Goal: Find specific page/section: Find specific page/section

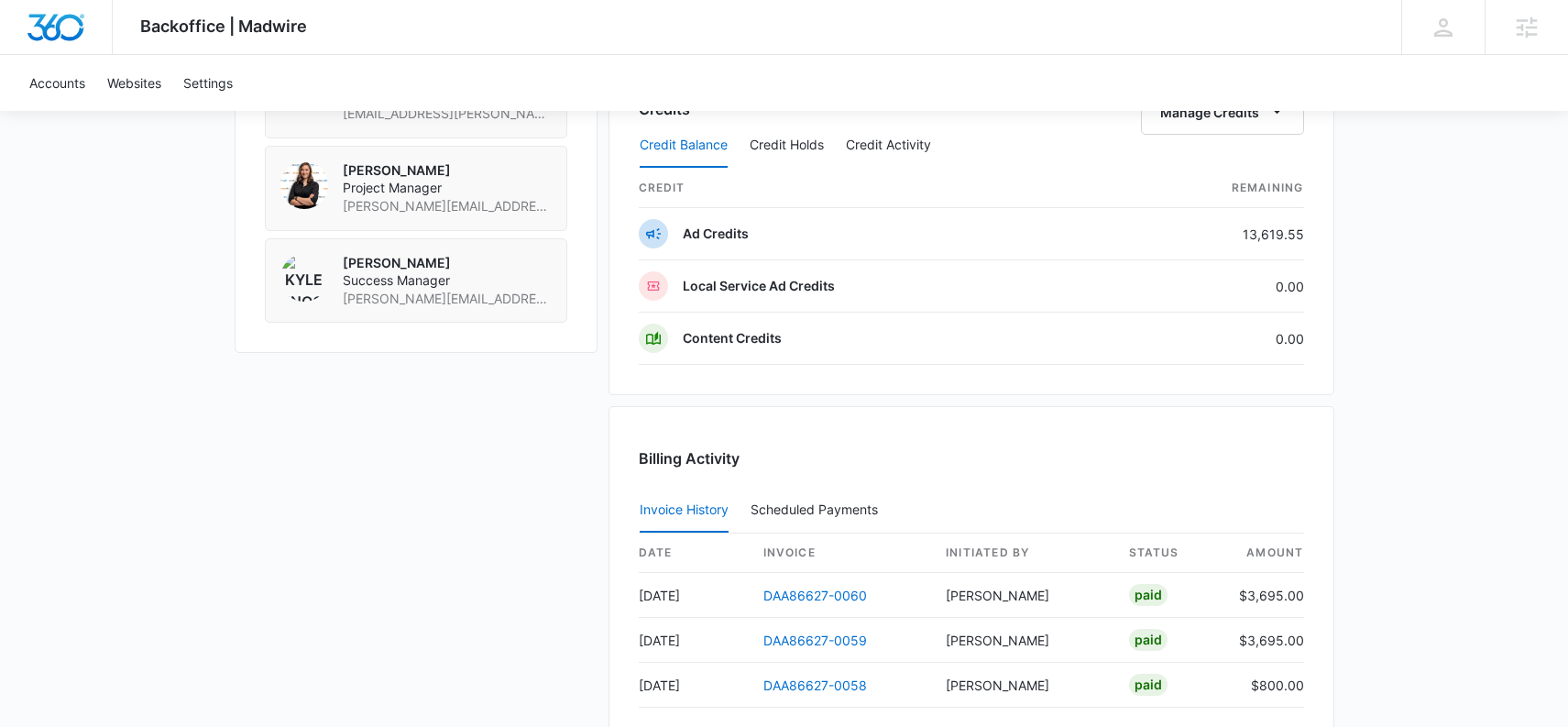
scroll to position [1743, 0]
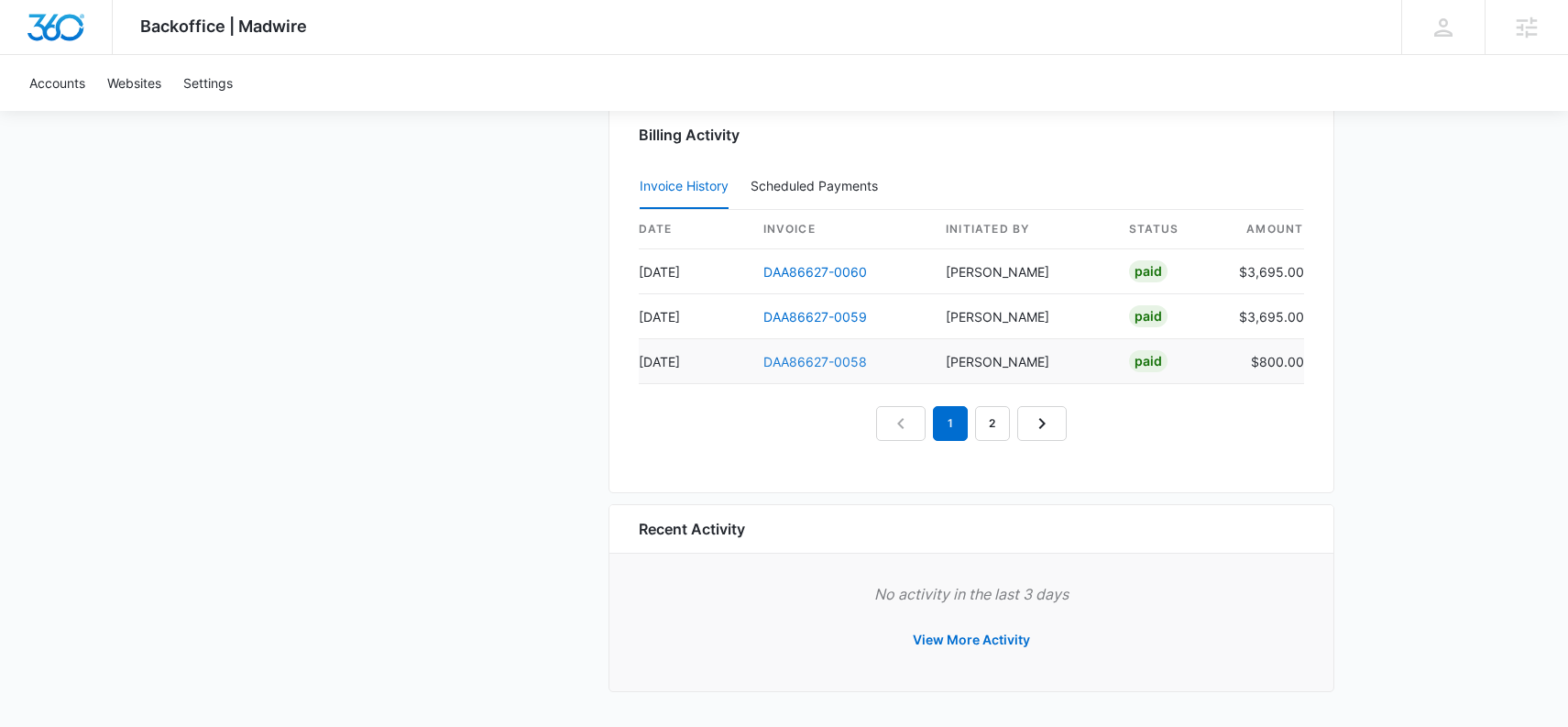
click at [830, 360] on link "DAA86627-0058" at bounding box center [815, 362] width 104 height 16
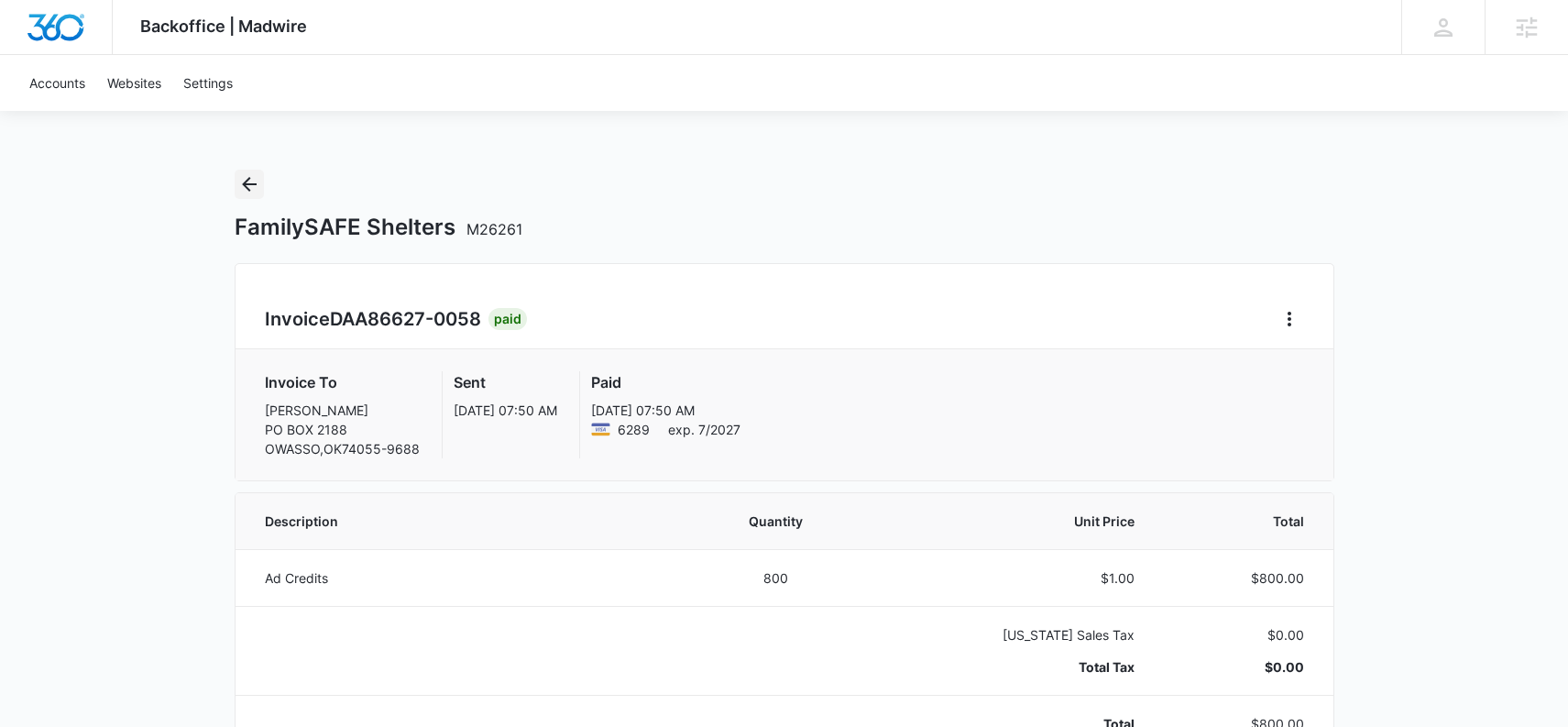
click at [252, 188] on icon "Back" at bounding box center [249, 184] width 22 height 22
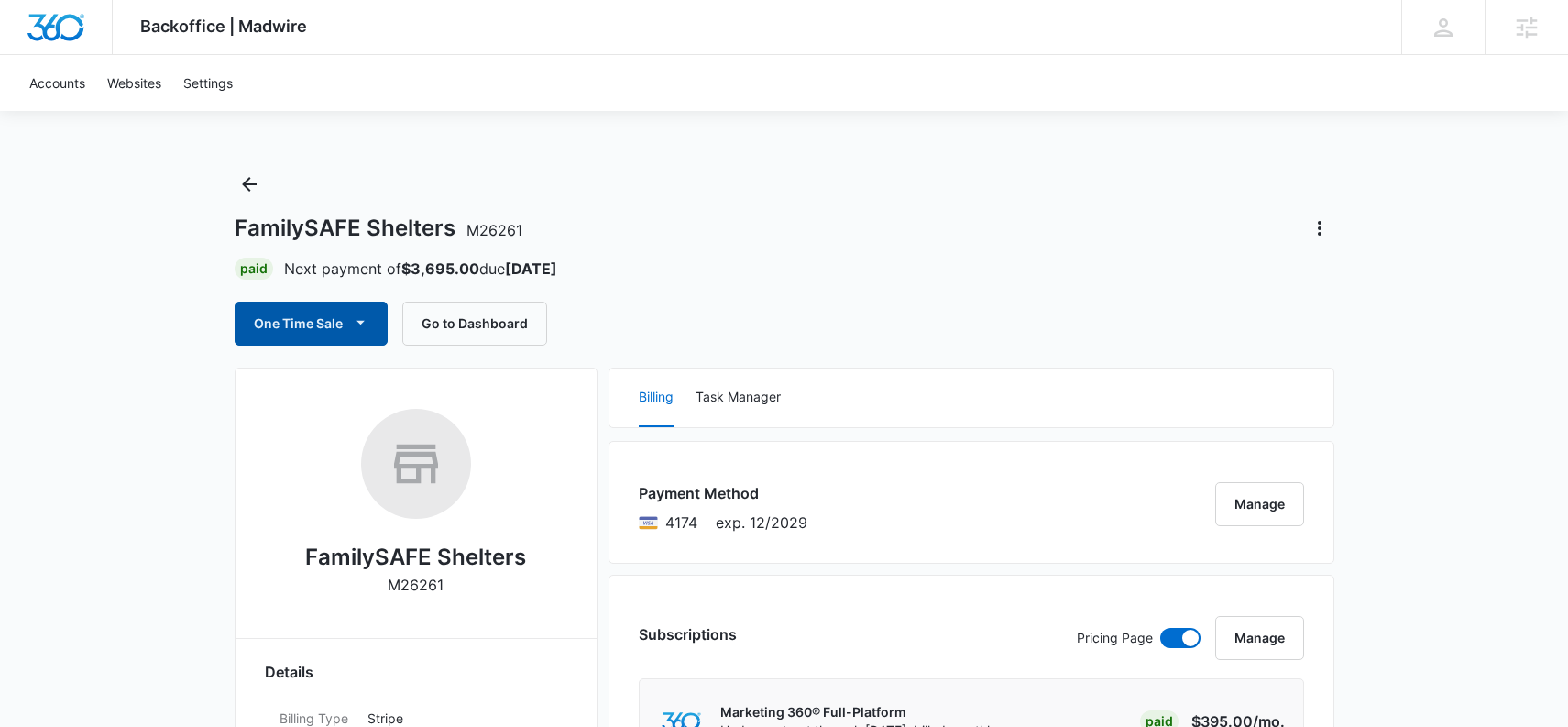
click at [300, 312] on button "One Time Sale" at bounding box center [311, 324] width 153 height 44
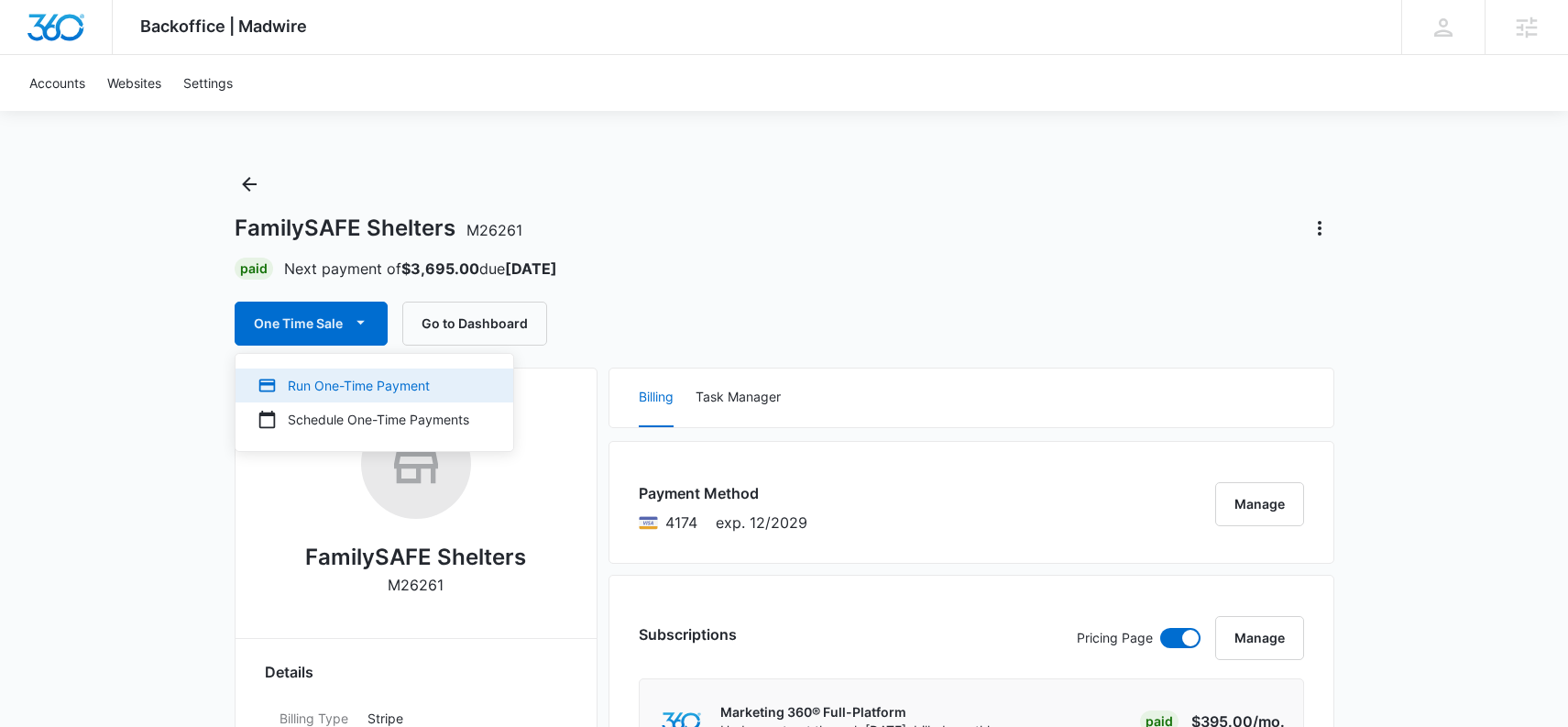
click at [318, 384] on div "Run One-Time Payment" at bounding box center [363, 386] width 212 height 20
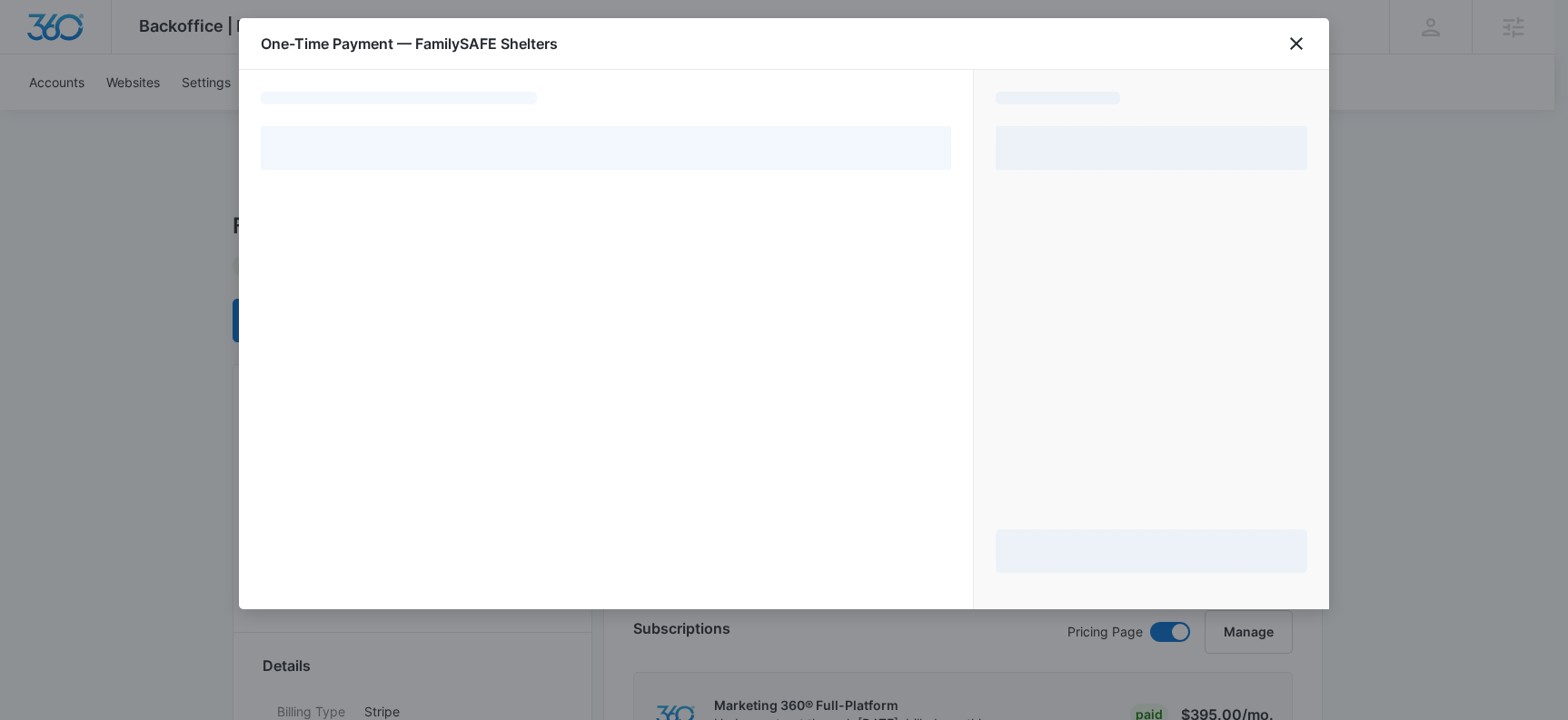
select select "pm_1QeMvPA4n8RTgNjUjKOh7yYc"
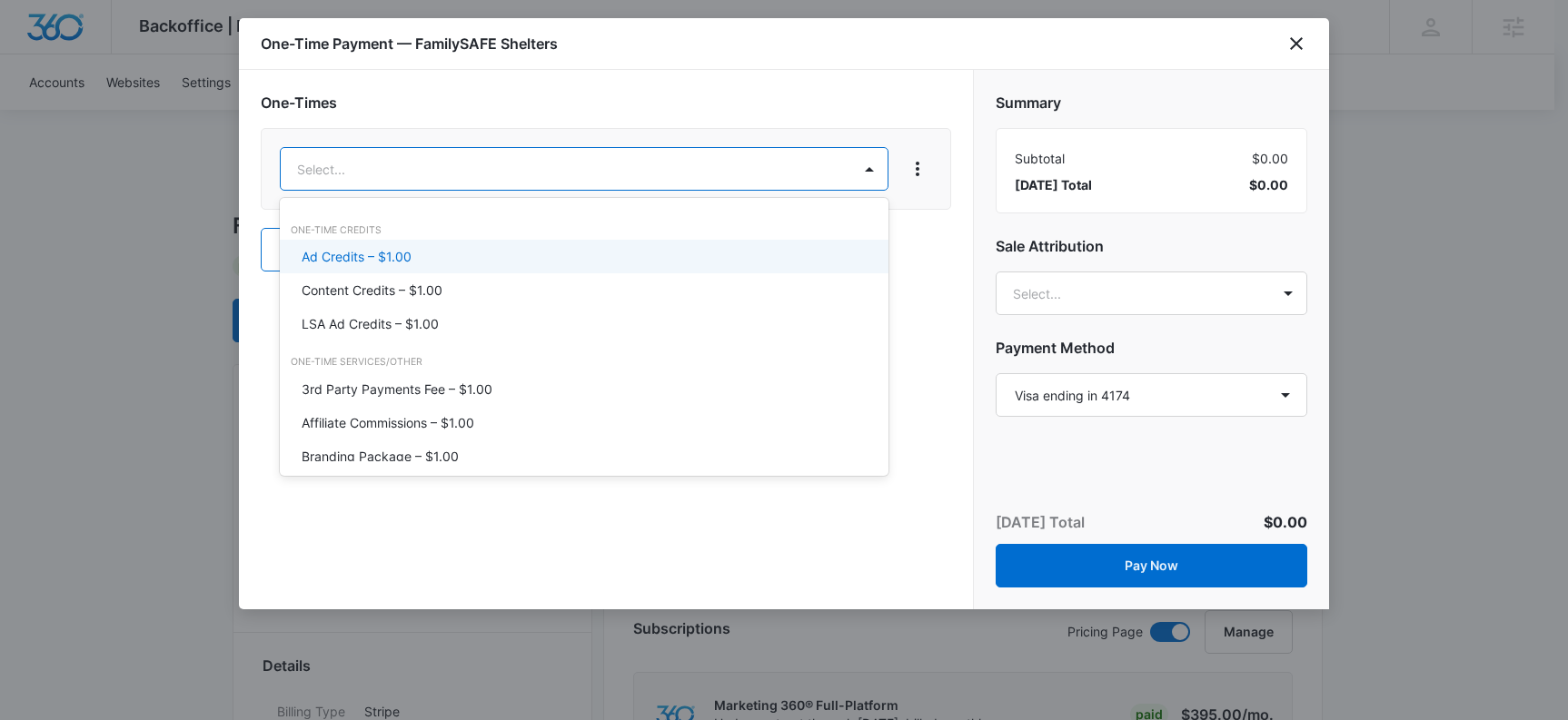
click at [443, 254] on div "Ad Credits – $1.00" at bounding box center [583, 257] width 561 height 20
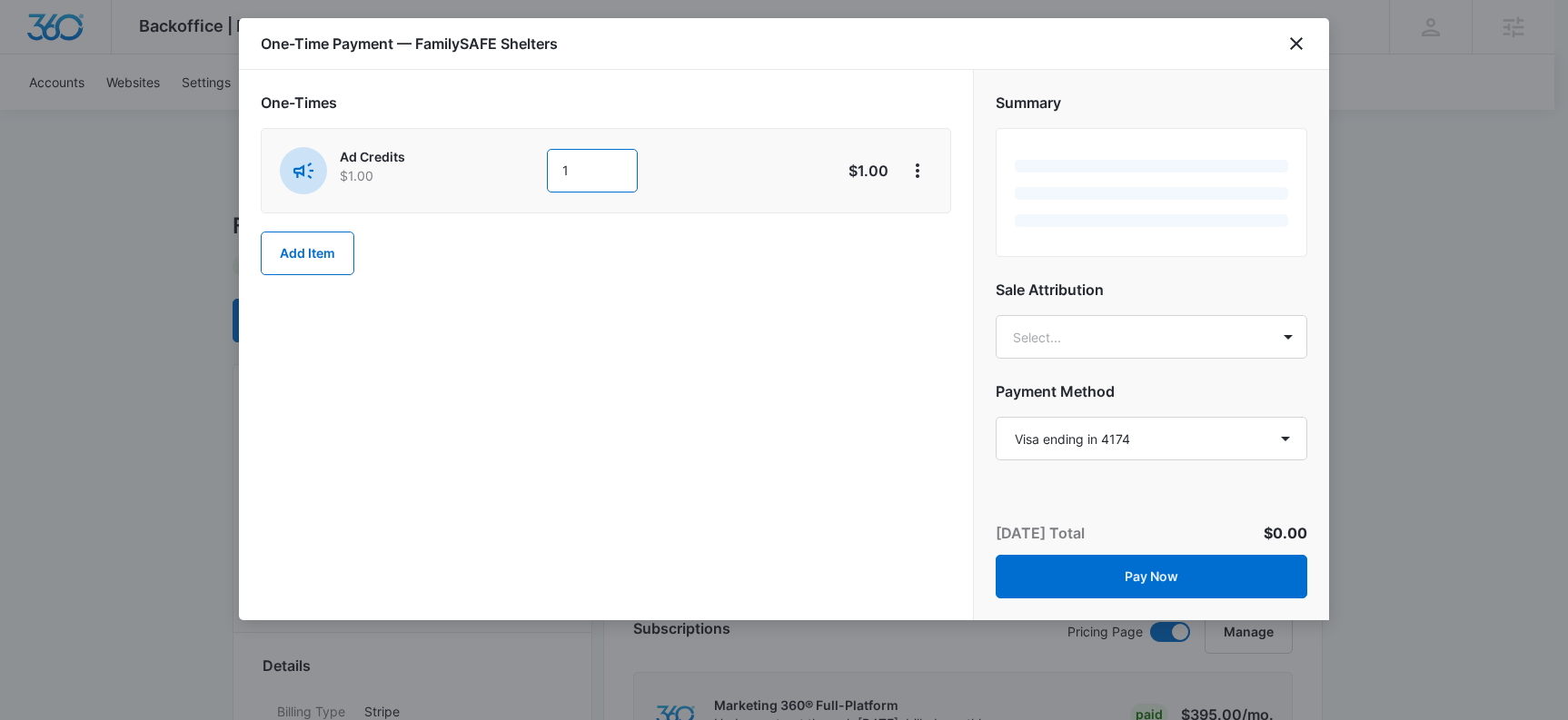
drag, startPoint x: 597, startPoint y: 175, endPoint x: 482, endPoint y: 163, distance: 115.6
click at [482, 163] on div "Ad Credits $1.00 1" at bounding box center [541, 171] width 523 height 47
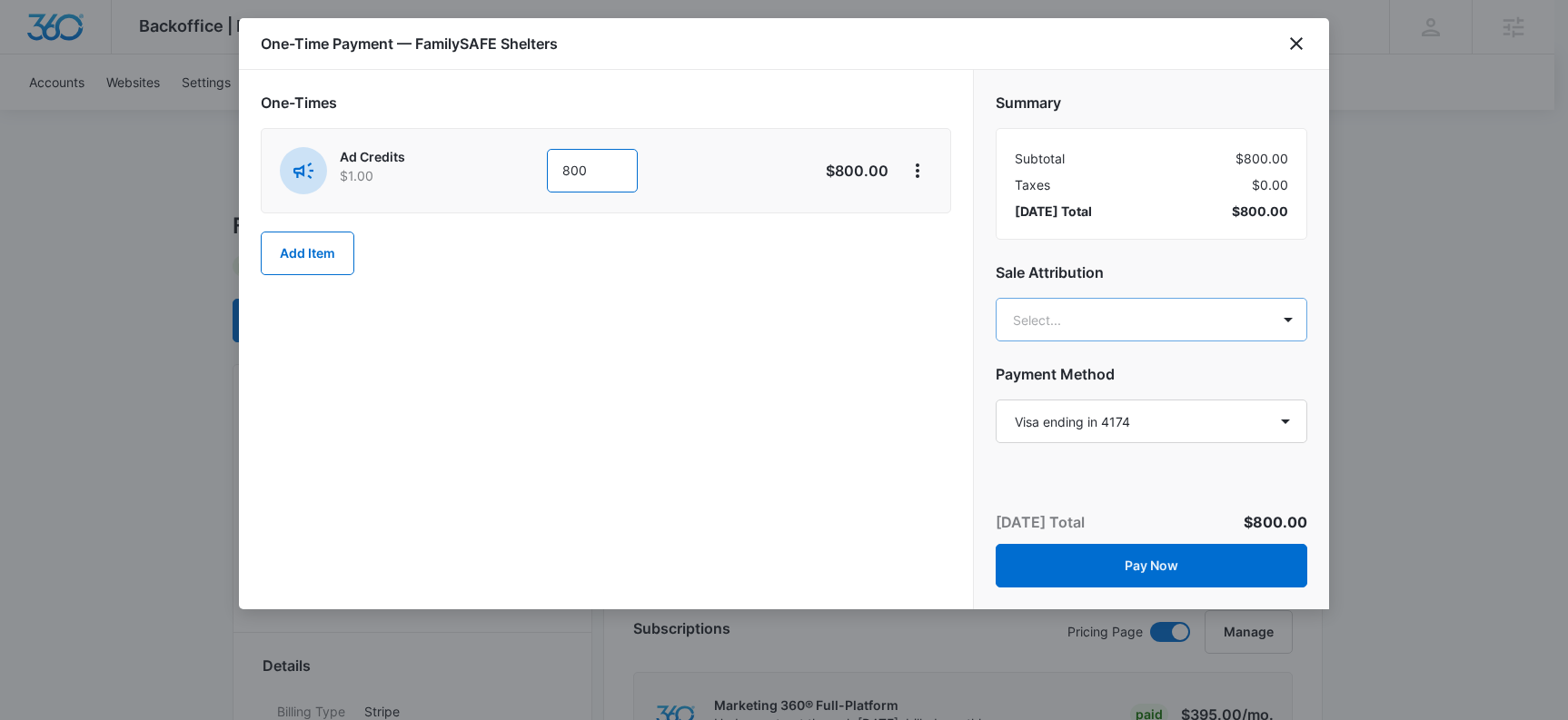
type input "800"
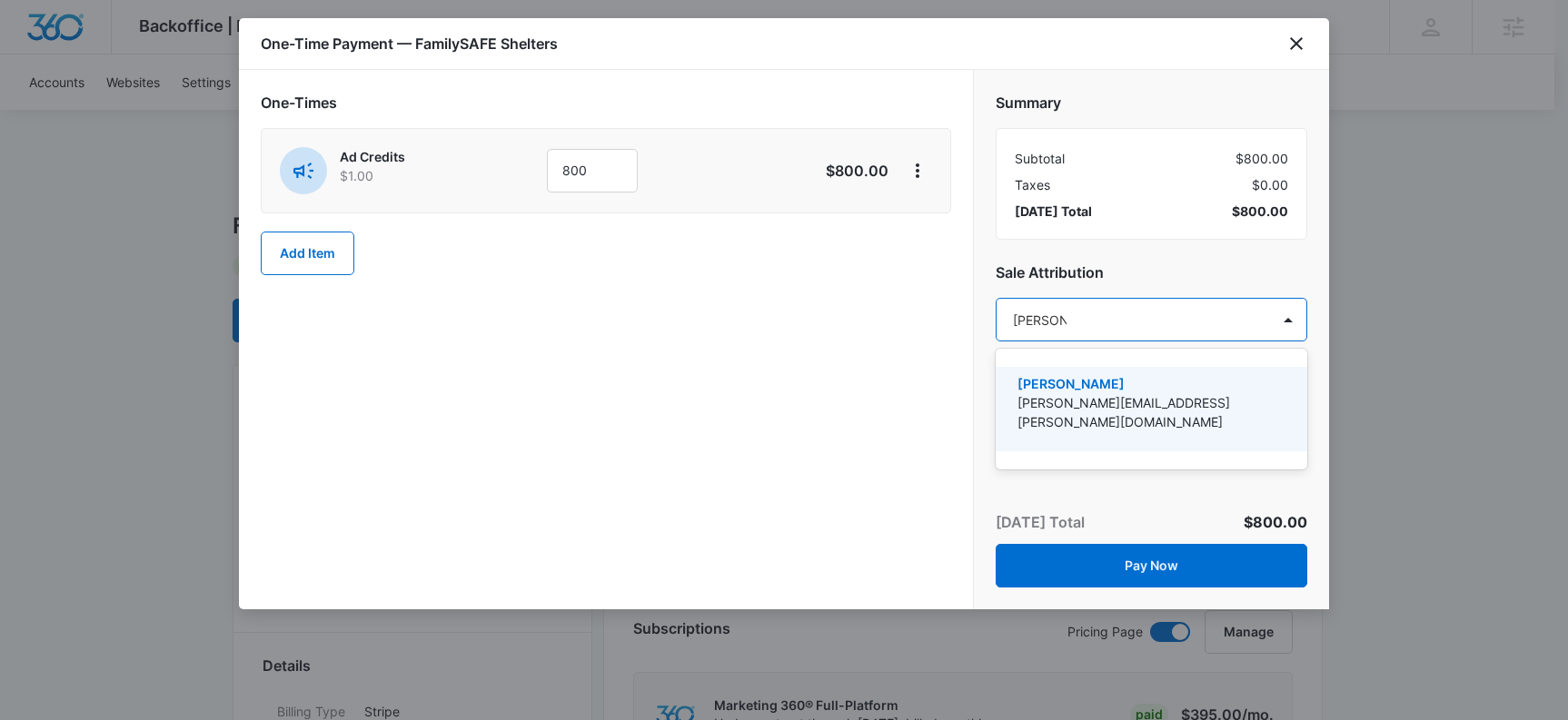
type input "[PERSON_NAME]"
click at [1221, 393] on p "[PERSON_NAME][EMAIL_ADDRESS][PERSON_NAME][DOMAIN_NAME]" at bounding box center [1150, 411] width 264 height 38
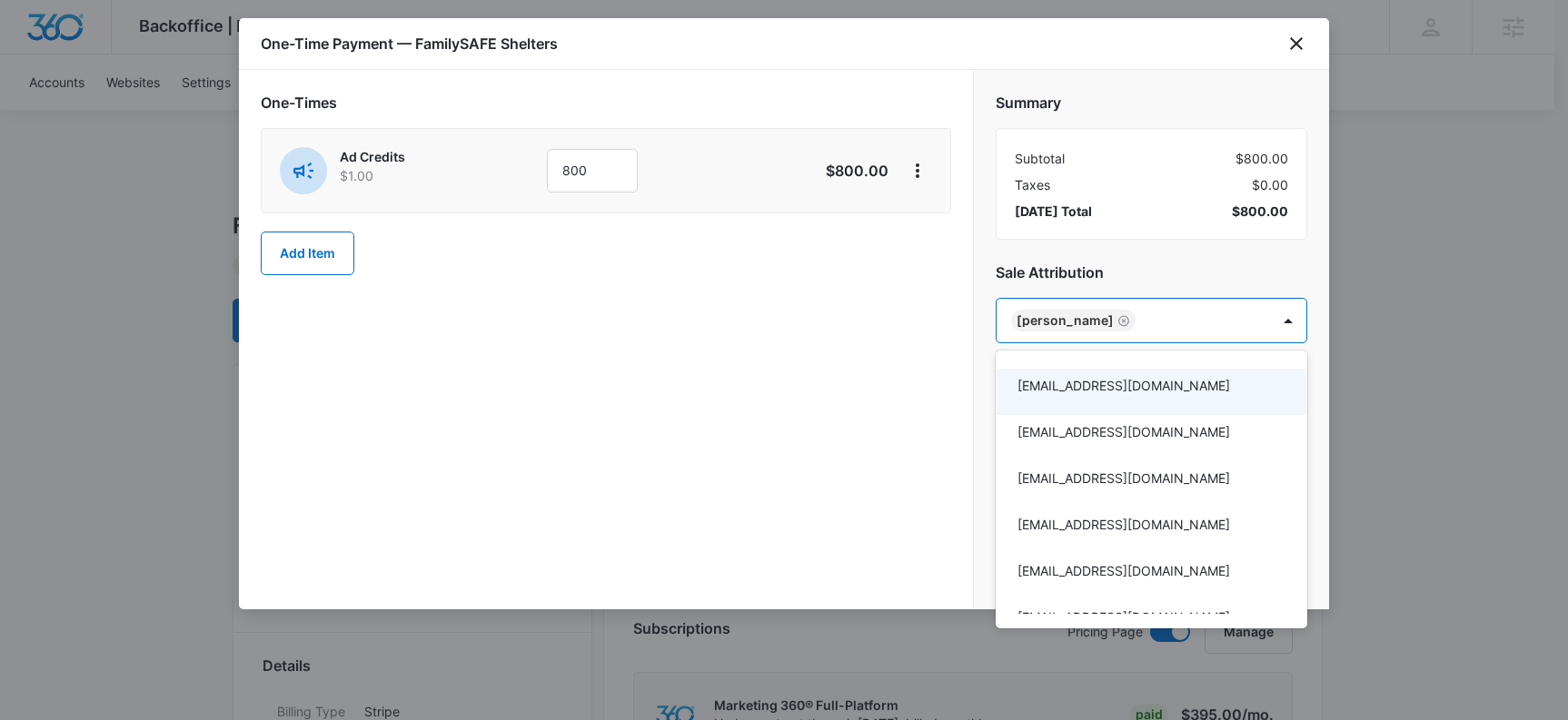
click at [873, 392] on div at bounding box center [784, 360] width 1568 height 720
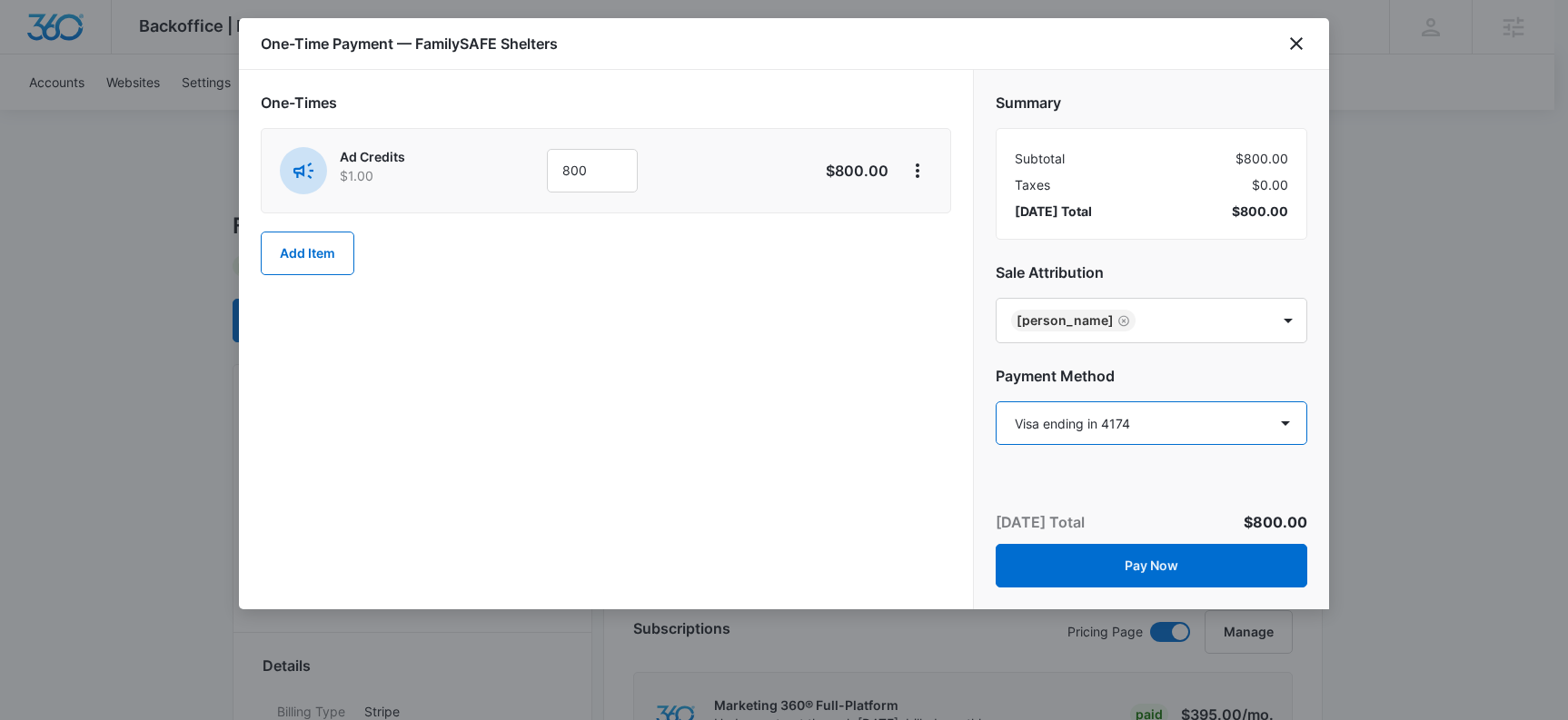
click at [1179, 423] on select "Select a payment method American Express ending in [DATE] Visa ending in 4174 V…" at bounding box center [1151, 423] width 312 height 44
select select "pm_1PaJOhA4n8RTgNjU3xyaCKPx"
click at [995, 402] on select "Select a payment method American Express ending in [DATE] Visa ending in 4174 V…" at bounding box center [1151, 423] width 312 height 44
click at [1273, 359] on div "Summary Subtotal $800.00 Taxes $0.00 [DATE] Total $800.00 Sale Attribution [PER…" at bounding box center [1151, 260] width 355 height 379
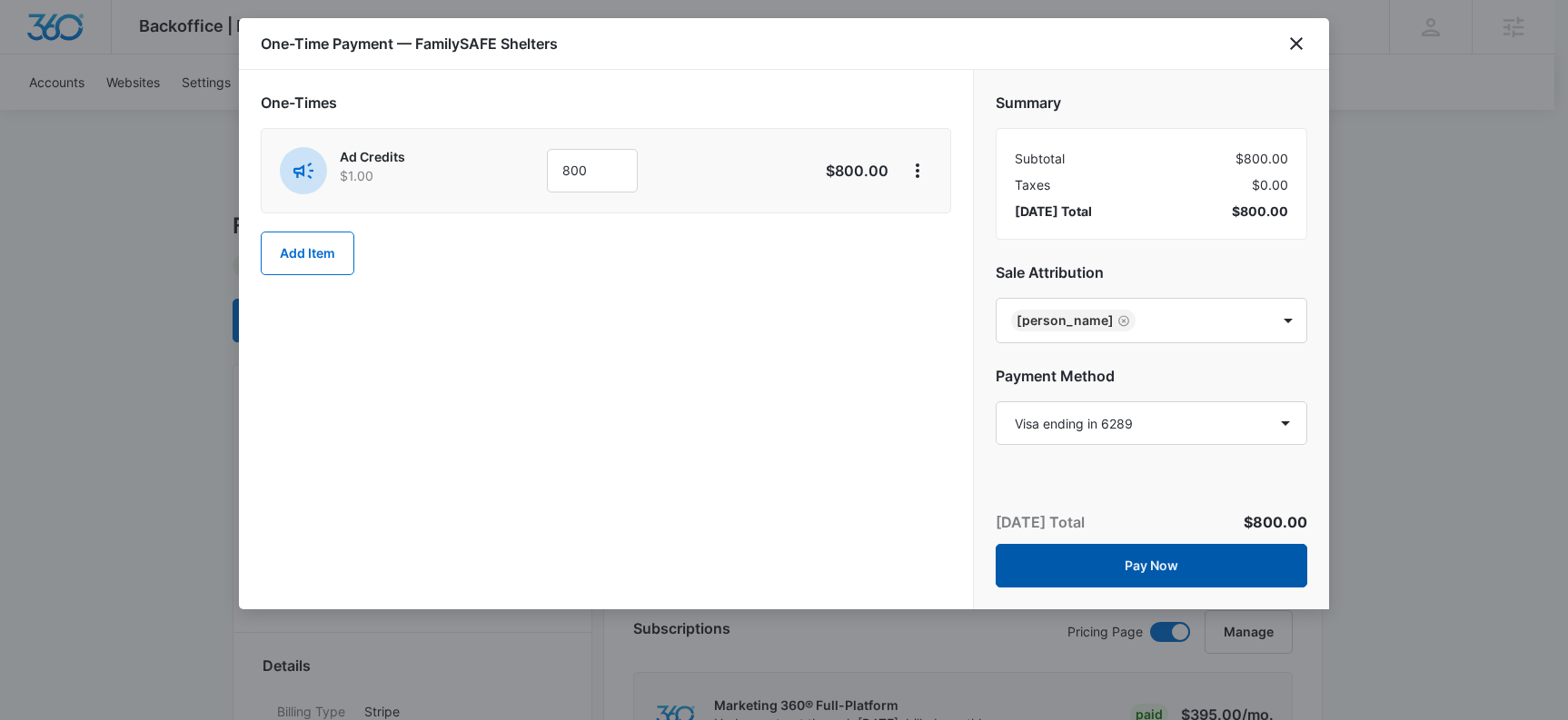
click at [1186, 561] on button "Pay Now" at bounding box center [1151, 566] width 312 height 44
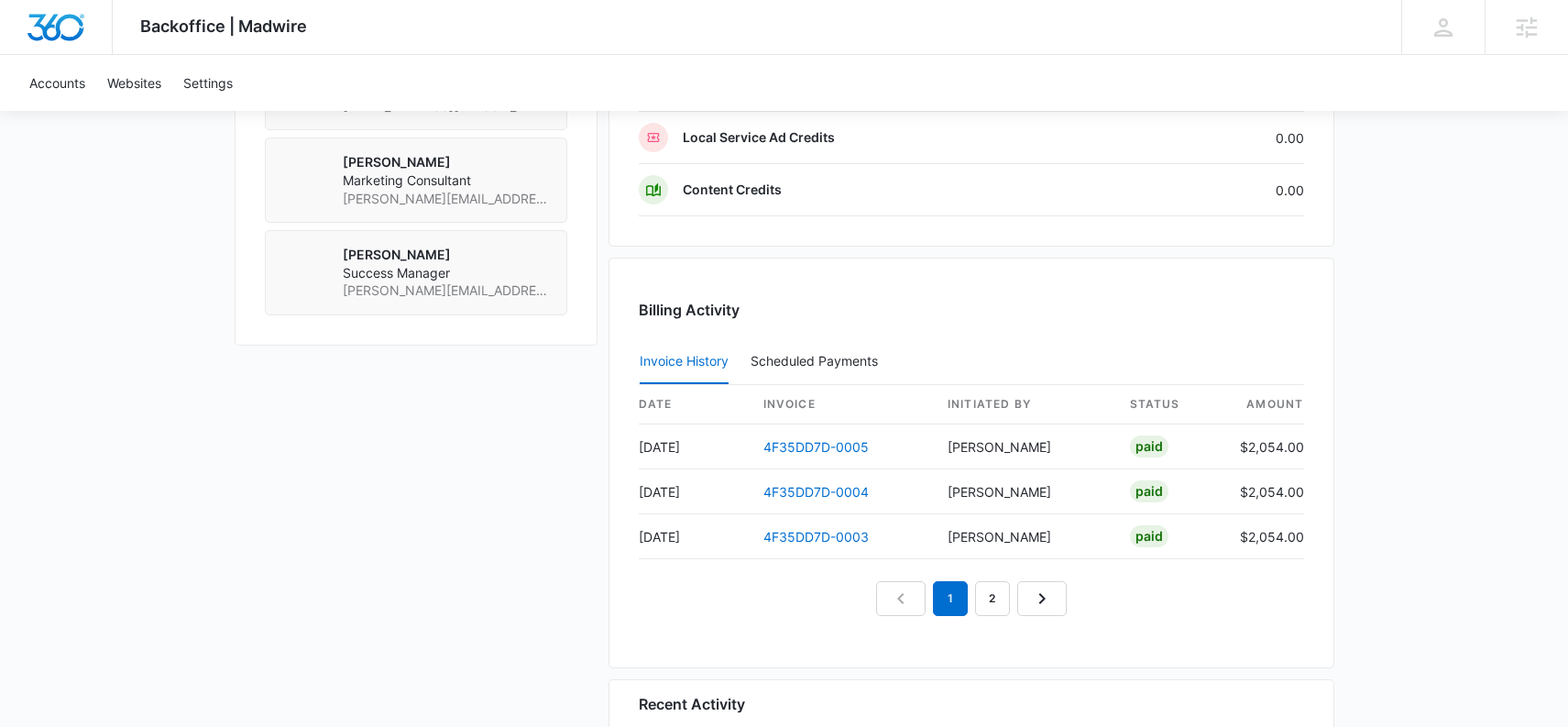
scroll to position [1614, 0]
click at [974, 600] on nav "1 2" at bounding box center [970, 594] width 190 height 35
click at [984, 599] on link "2" at bounding box center [992, 594] width 35 height 35
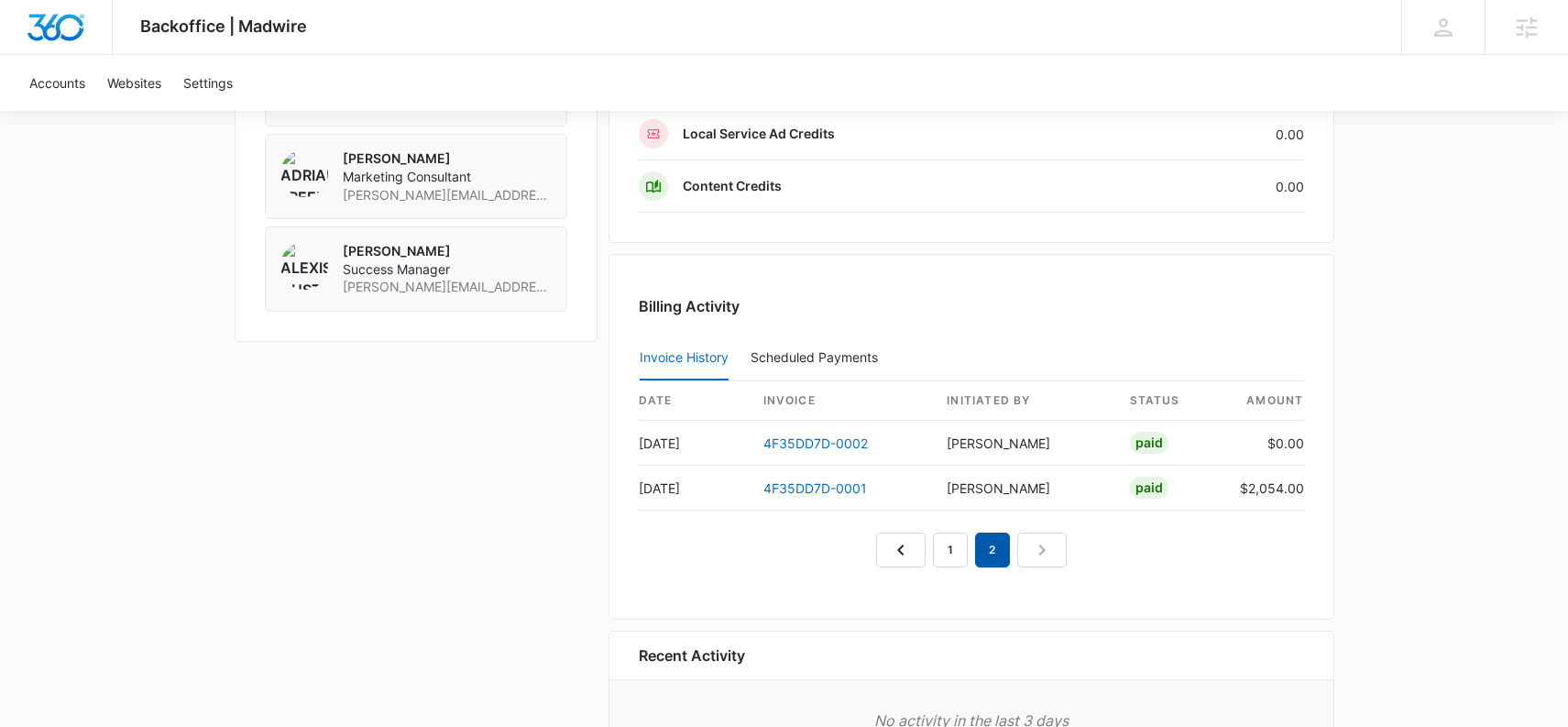
click at [1002, 548] on em "2" at bounding box center [992, 549] width 35 height 35
click at [1045, 548] on nav "1 2" at bounding box center [970, 549] width 190 height 35
click at [958, 555] on link "1" at bounding box center [950, 549] width 35 height 35
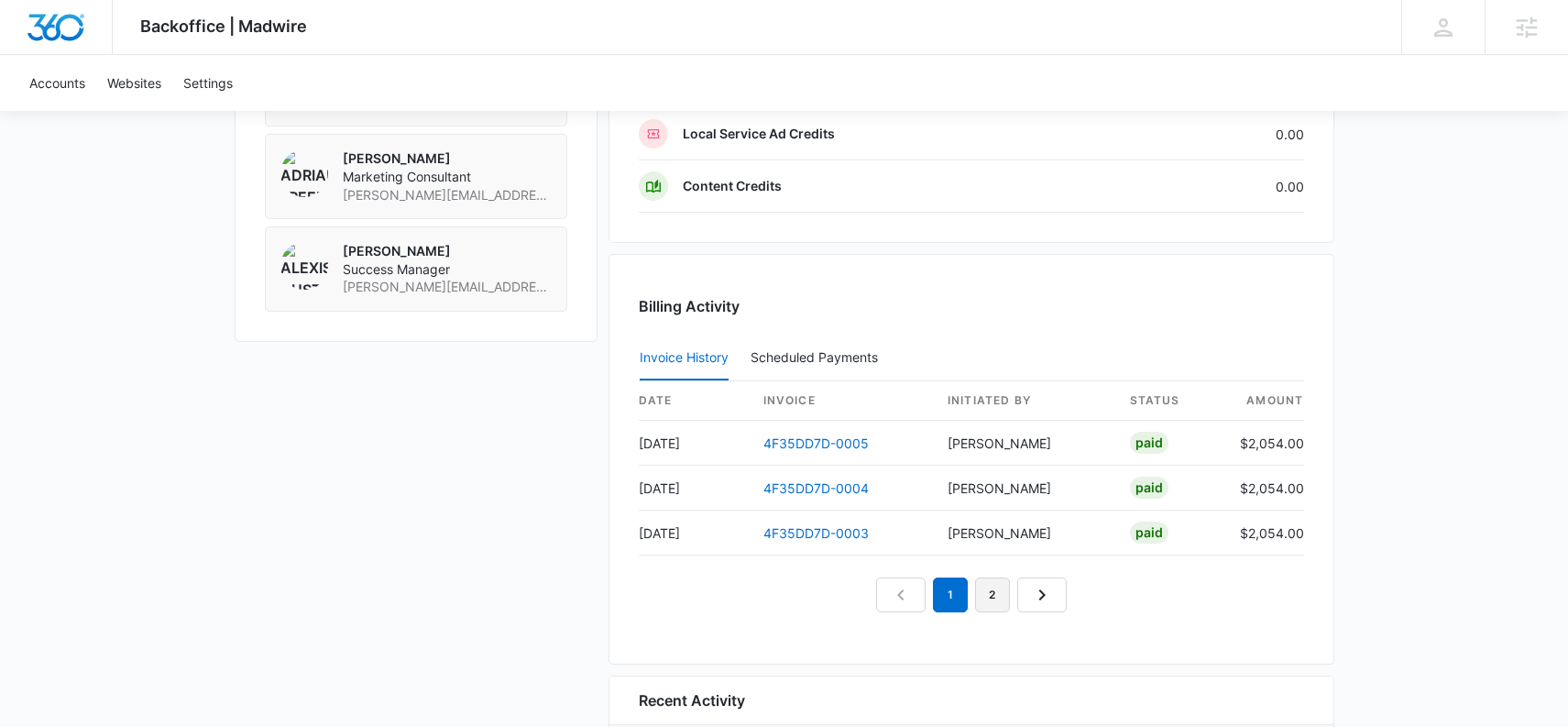
drag, startPoint x: 1003, startPoint y: 590, endPoint x: 1005, endPoint y: 602, distance: 12.2
click at [1003, 592] on link "2" at bounding box center [992, 594] width 35 height 35
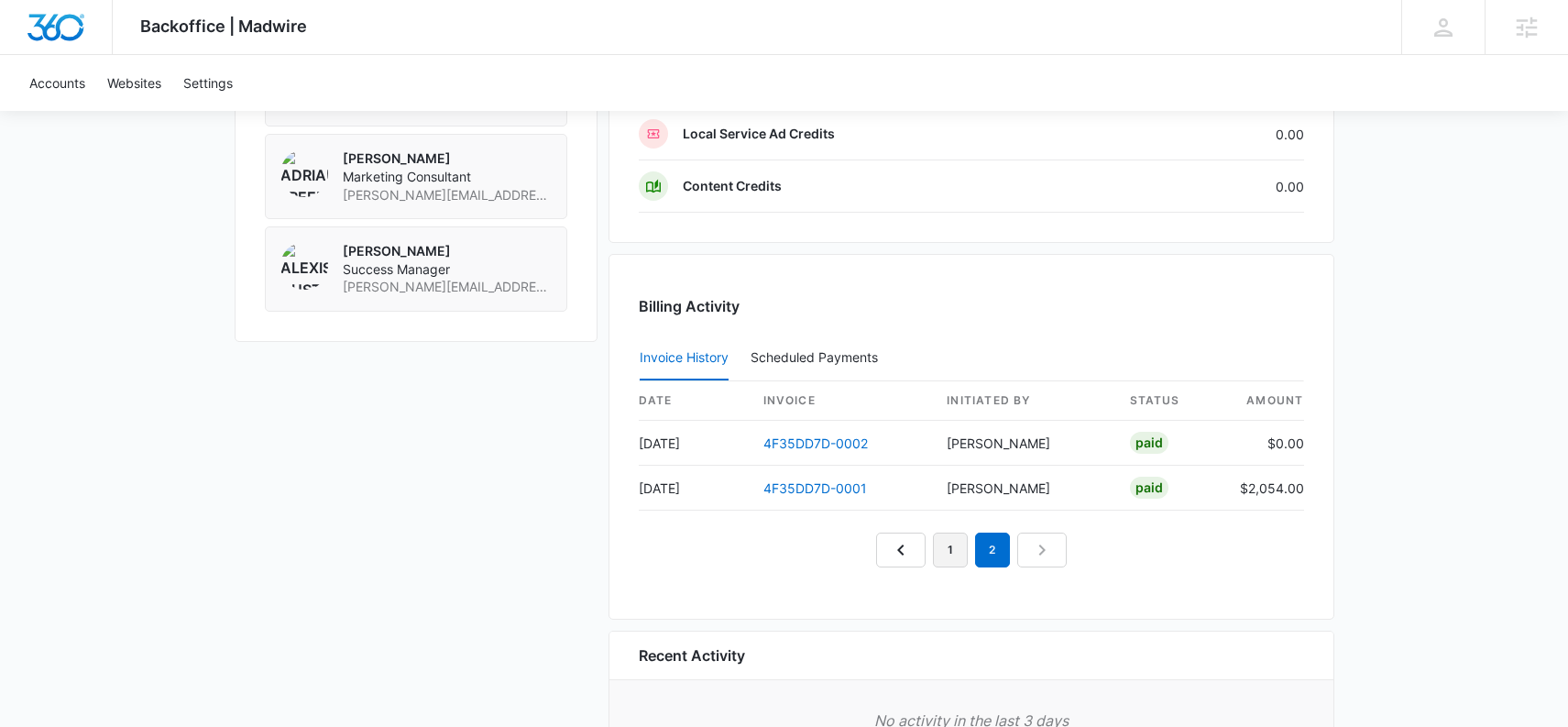
click at [960, 552] on link "1" at bounding box center [950, 549] width 35 height 35
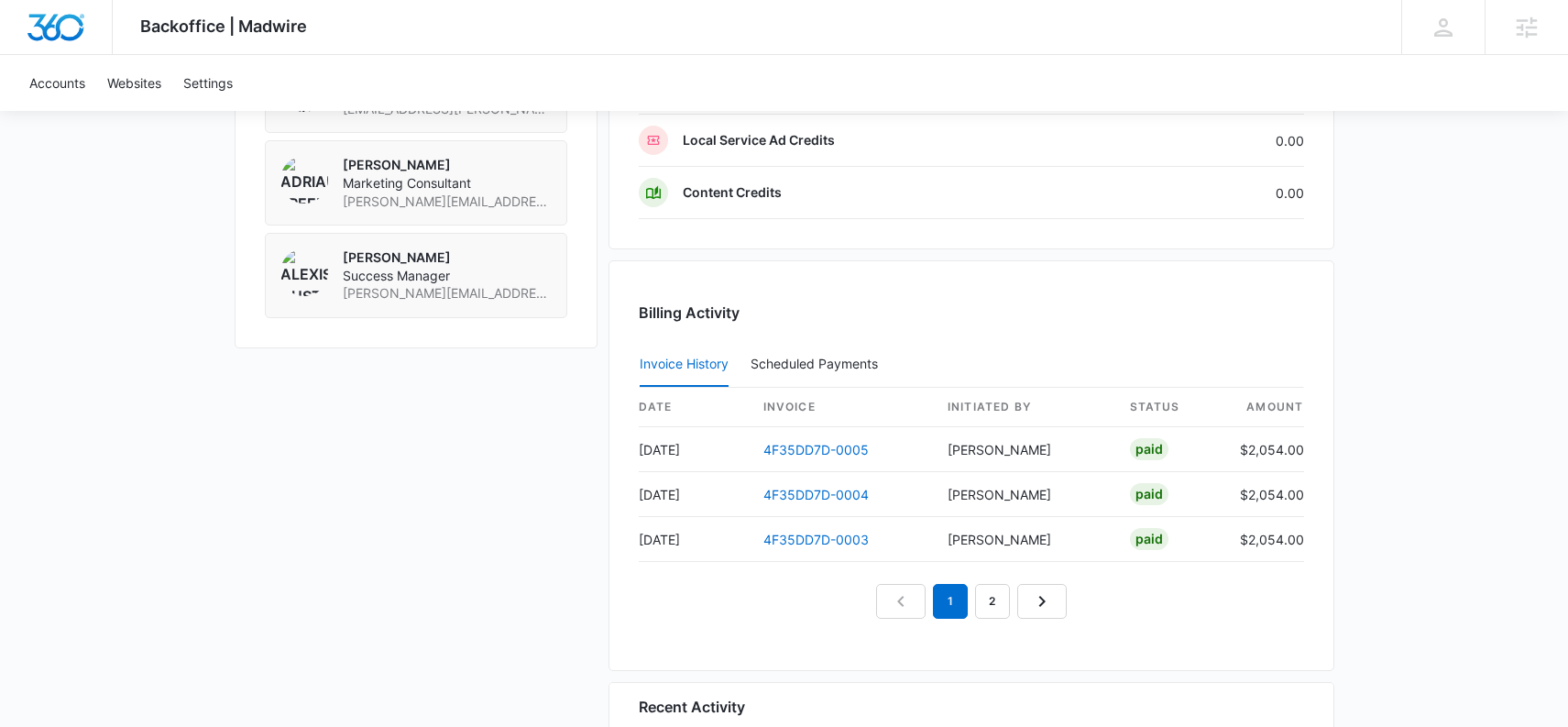
scroll to position [1784, 0]
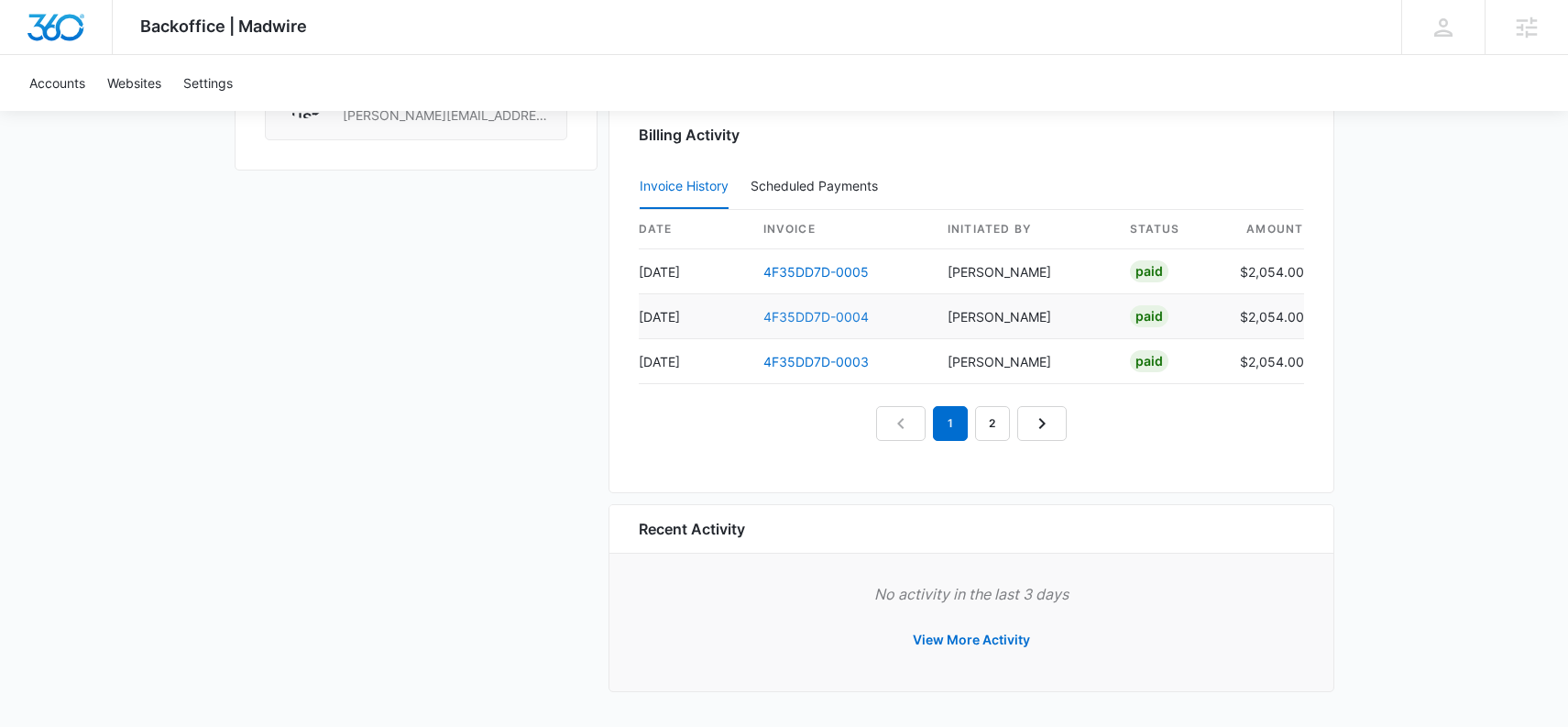
click at [794, 320] on link "4F35DD7D-0004" at bounding box center [816, 317] width 106 height 16
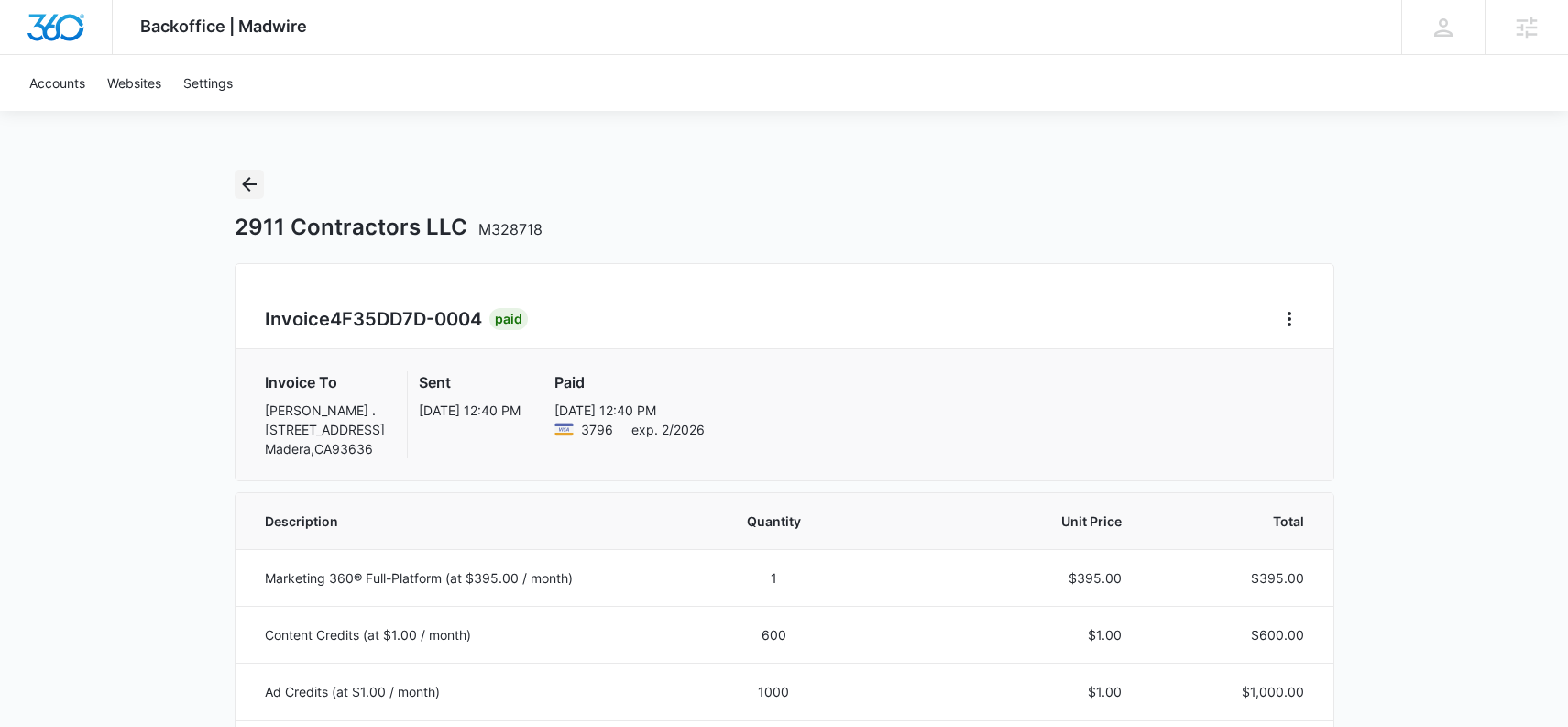
click at [249, 179] on icon "Back" at bounding box center [249, 183] width 15 height 15
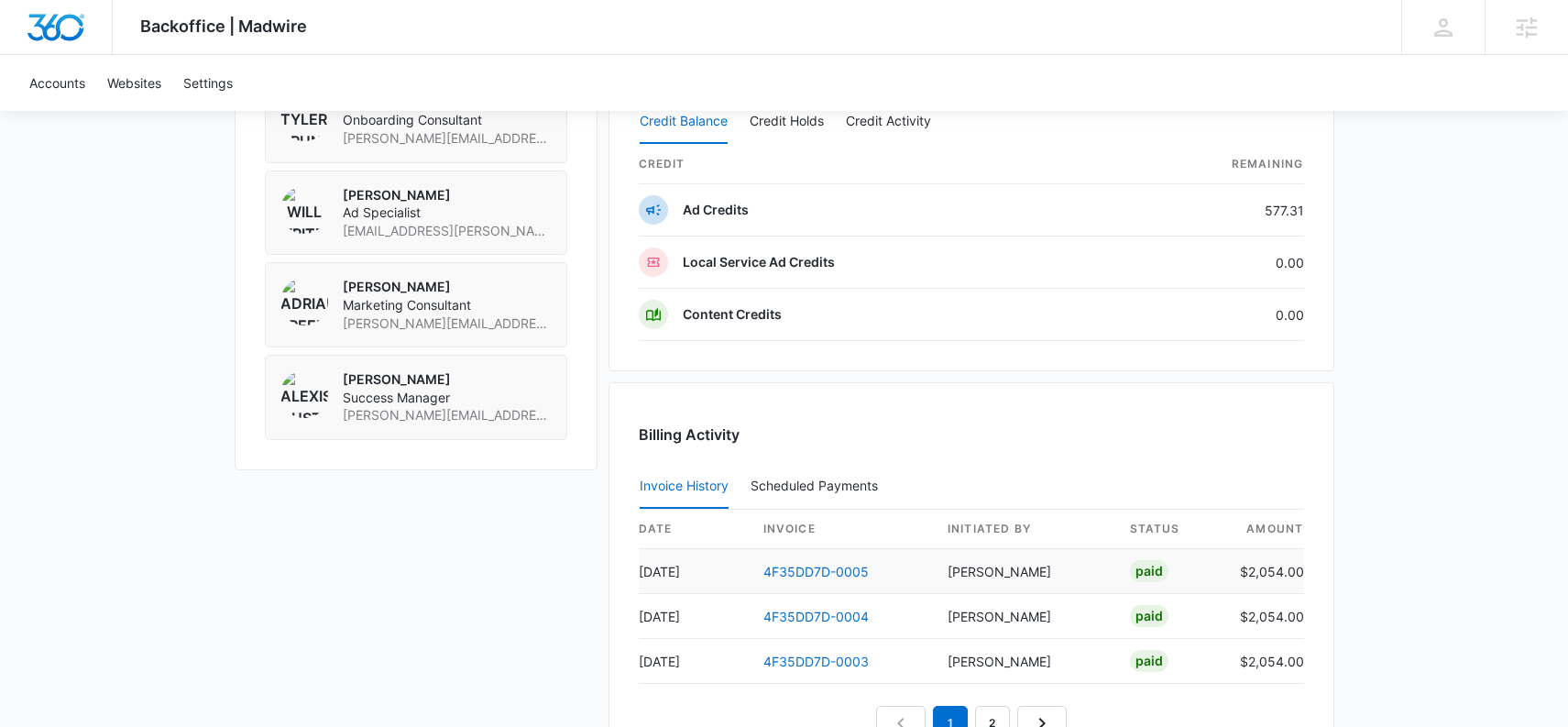
scroll to position [1607, 0]
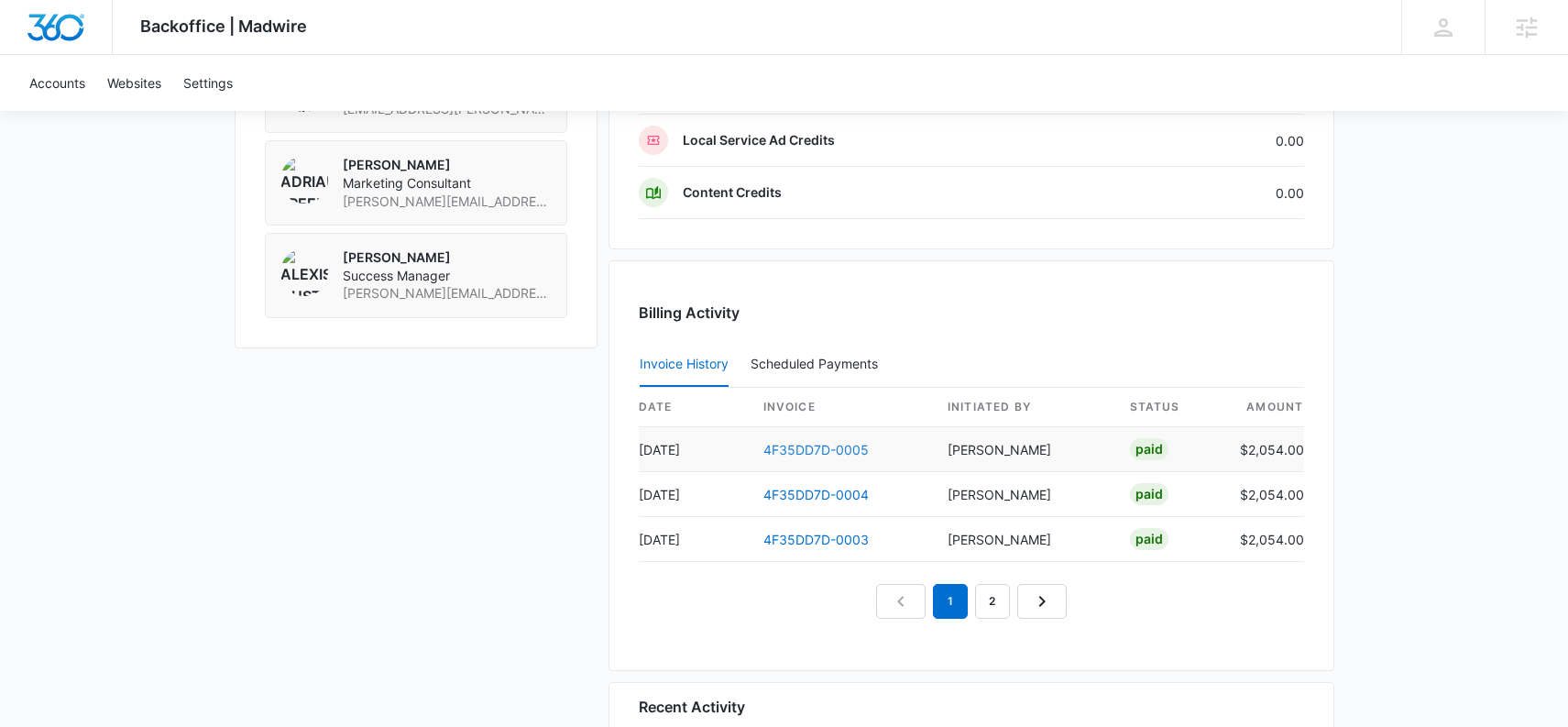
click at [798, 454] on link "4F35DD7D-0005" at bounding box center [816, 450] width 106 height 16
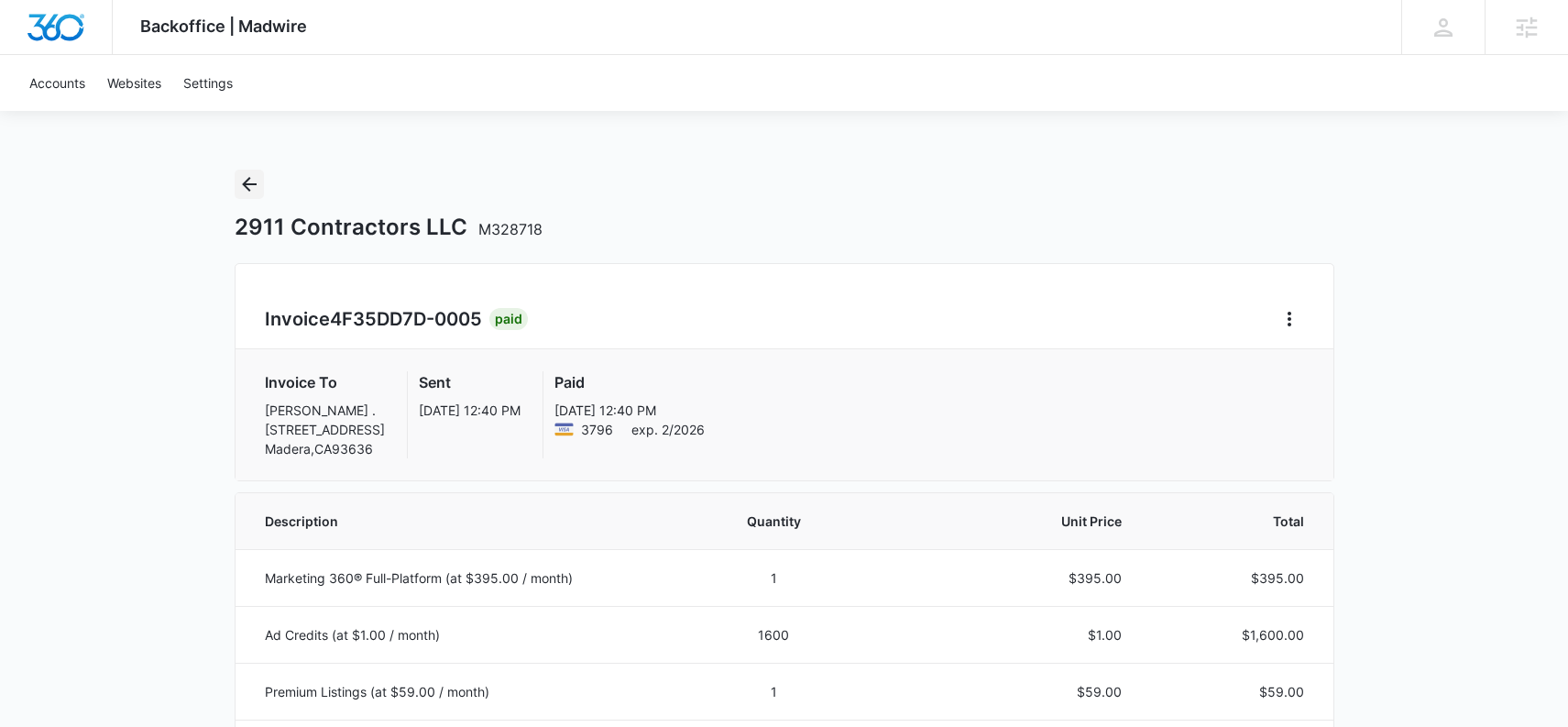
click at [239, 191] on icon "Back" at bounding box center [249, 184] width 22 height 22
